Goal: Find specific page/section: Find specific page/section

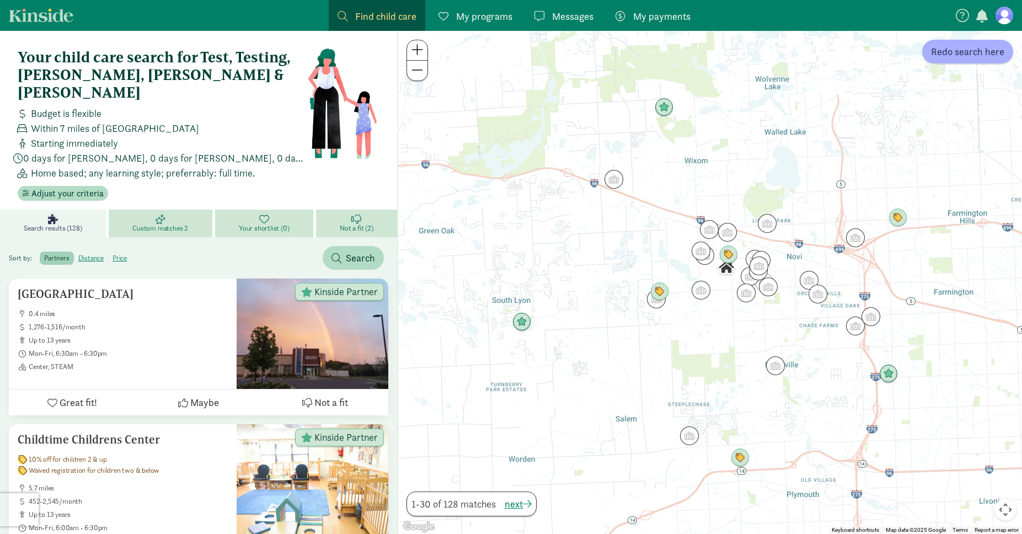
click at [494, 17] on span "My programs" at bounding box center [484, 16] width 56 height 15
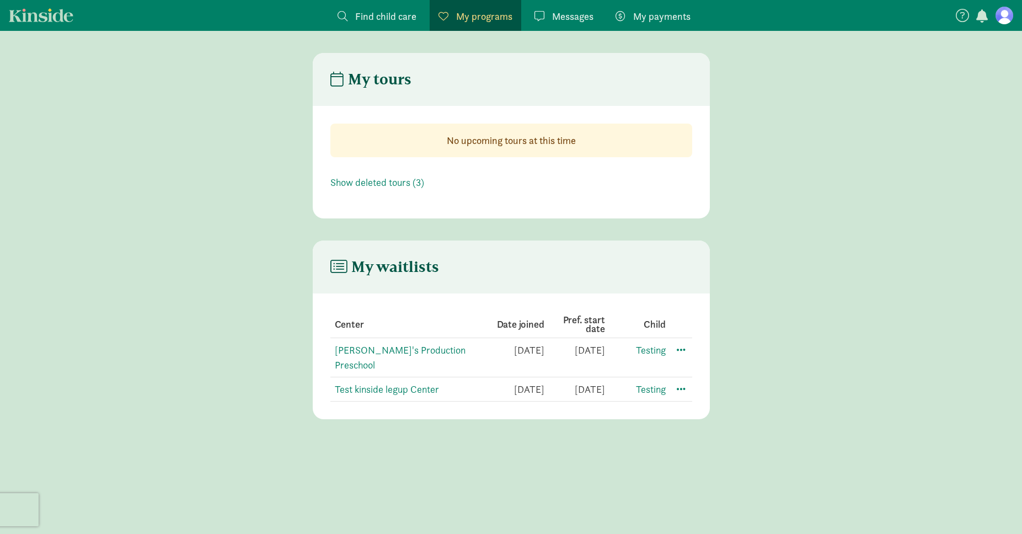
click at [588, 17] on span "Messages" at bounding box center [572, 16] width 41 height 15
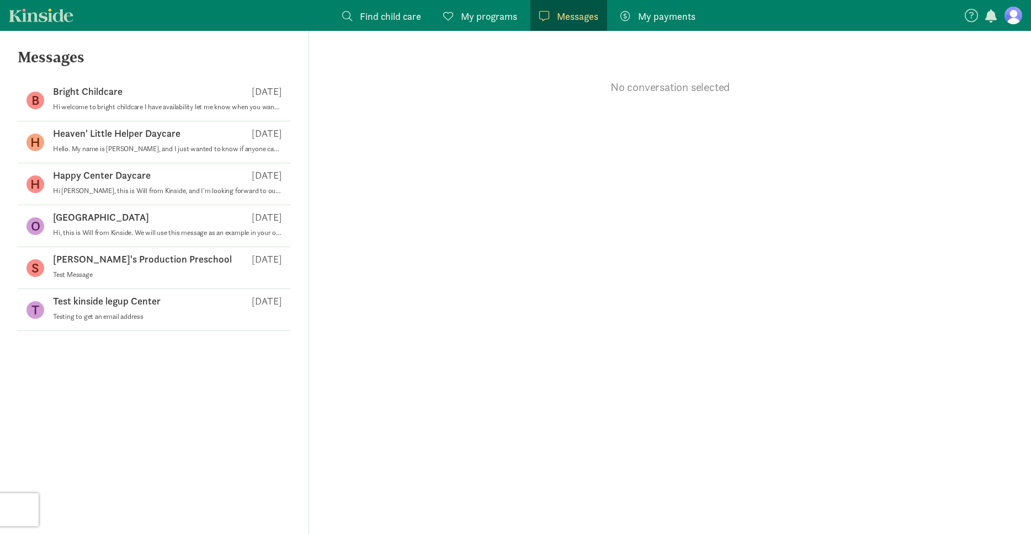
click at [350, 20] on span at bounding box center [347, 16] width 10 height 10
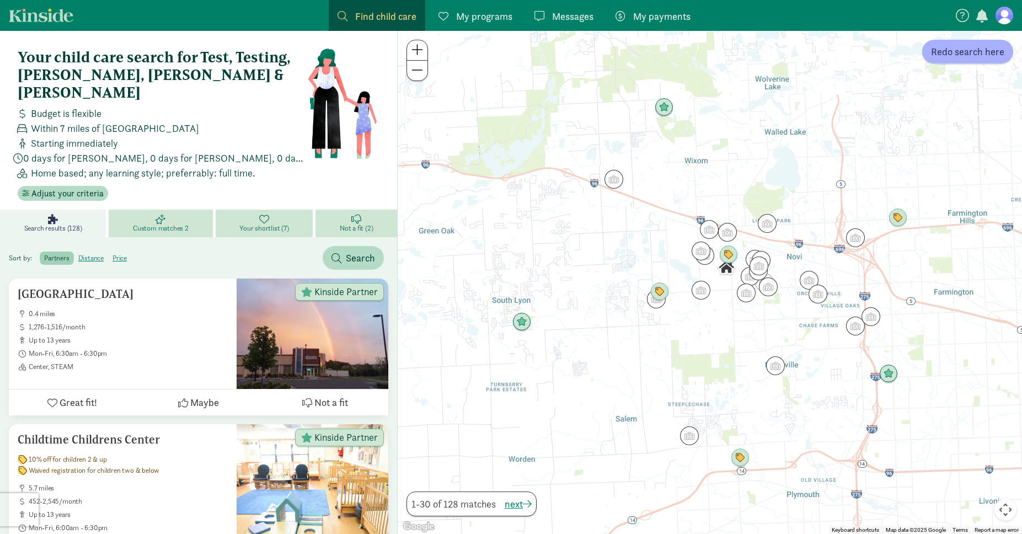
click at [562, 15] on span "Messages" at bounding box center [572, 16] width 41 height 15
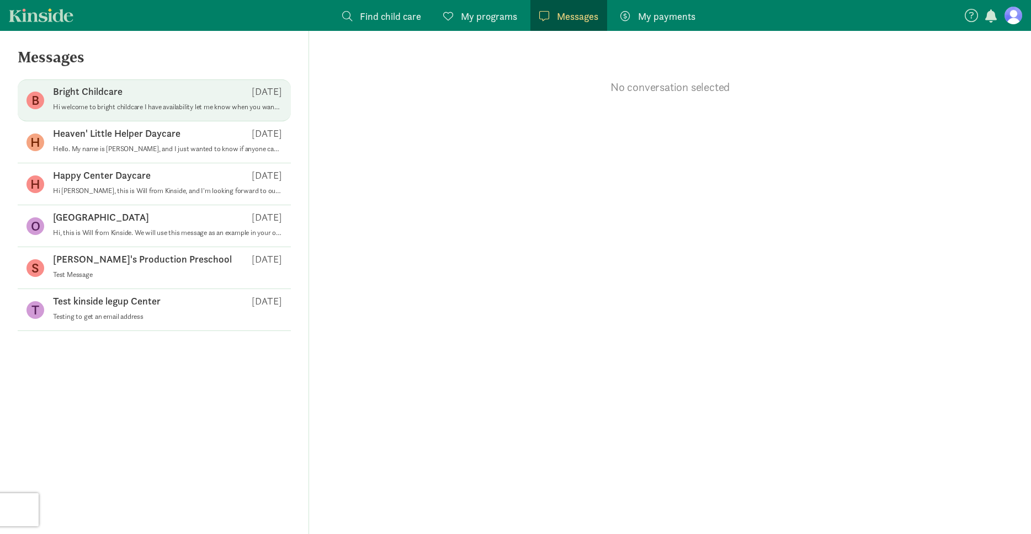
click at [152, 100] on div "Bright Childcare May 29" at bounding box center [167, 94] width 229 height 18
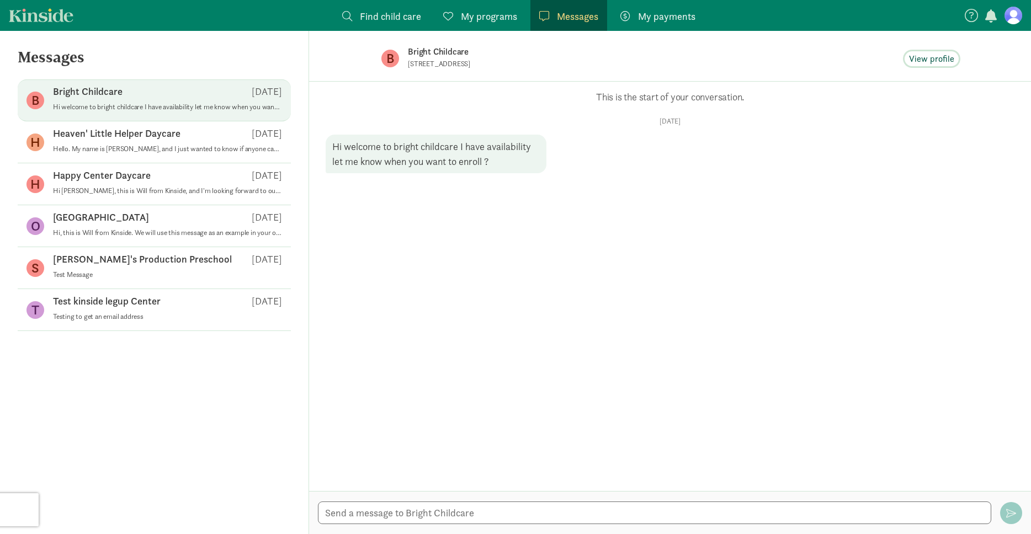
click at [949, 59] on span "View profile" at bounding box center [931, 58] width 45 height 13
